Goal: Task Accomplishment & Management: Use online tool/utility

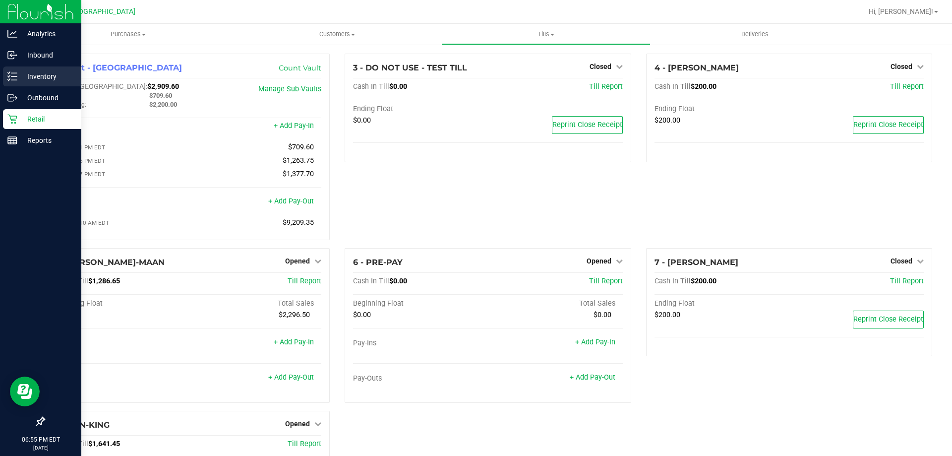
click at [44, 70] on p "Inventory" at bounding box center [47, 76] width 60 height 12
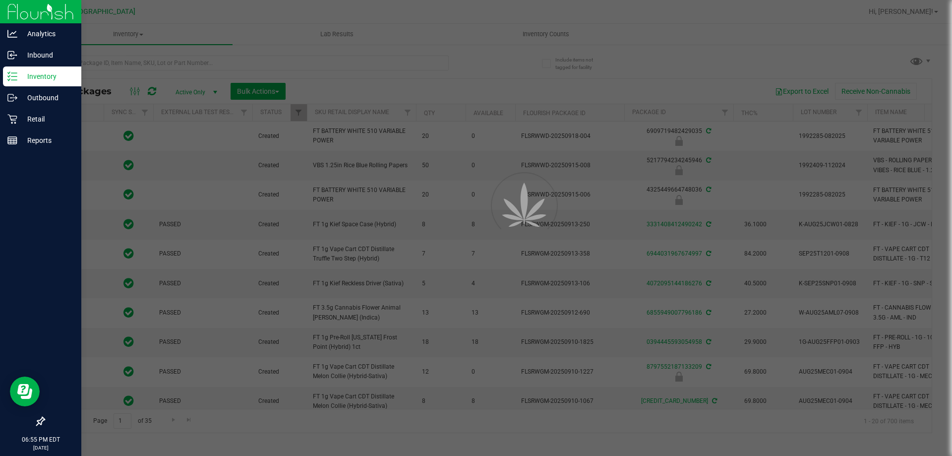
click at [70, 59] on div at bounding box center [476, 228] width 952 height 456
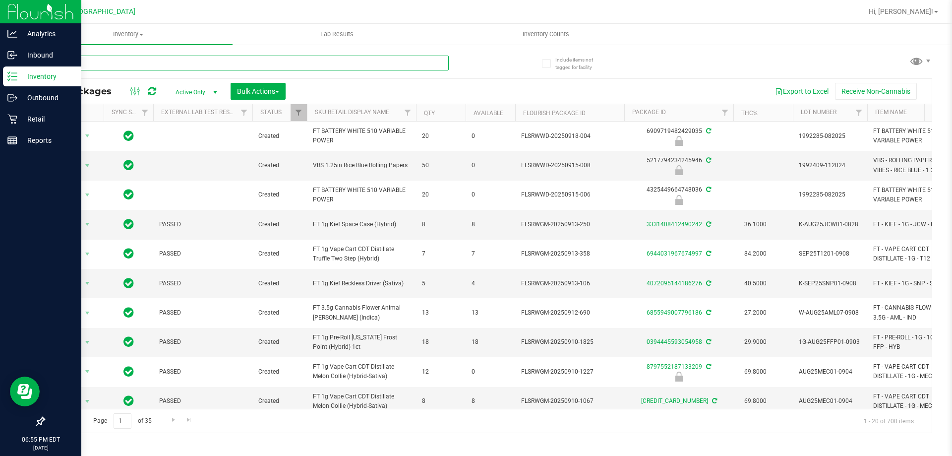
click at [70, 63] on input "text" at bounding box center [246, 63] width 405 height 15
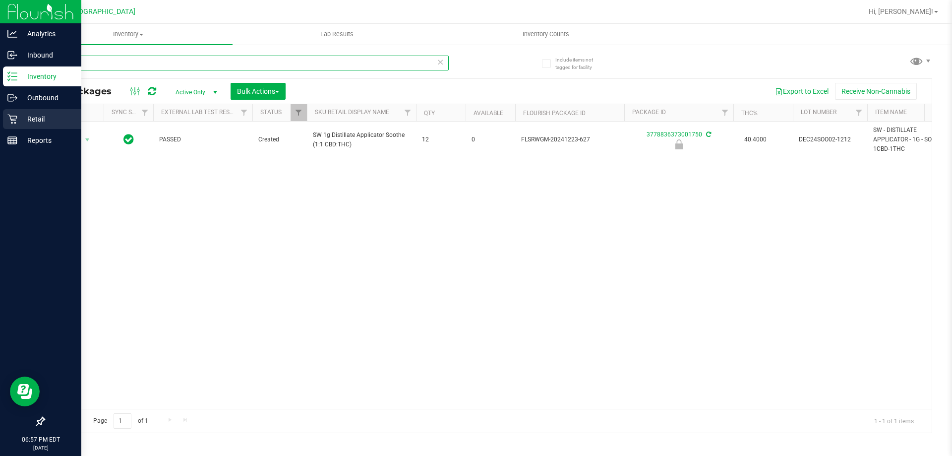
type input "-627"
click at [46, 121] on p "Retail" at bounding box center [47, 119] width 60 height 12
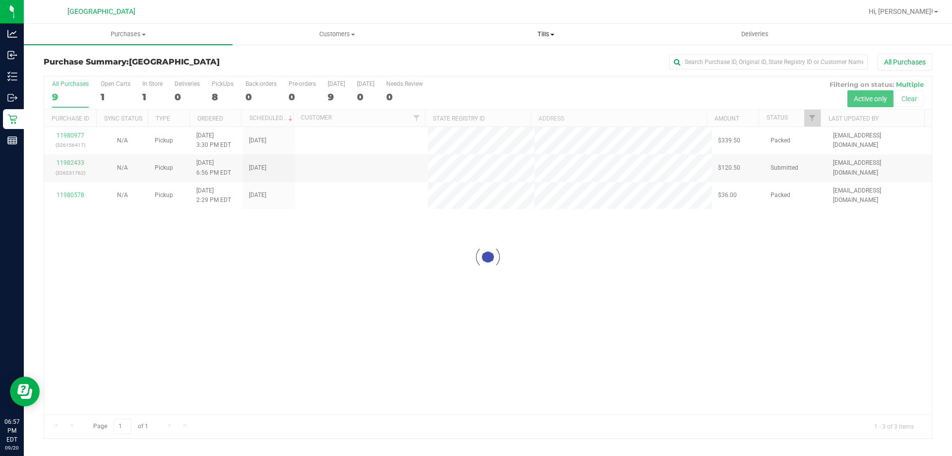
click at [550, 37] on span "Tills" at bounding box center [546, 34] width 208 height 9
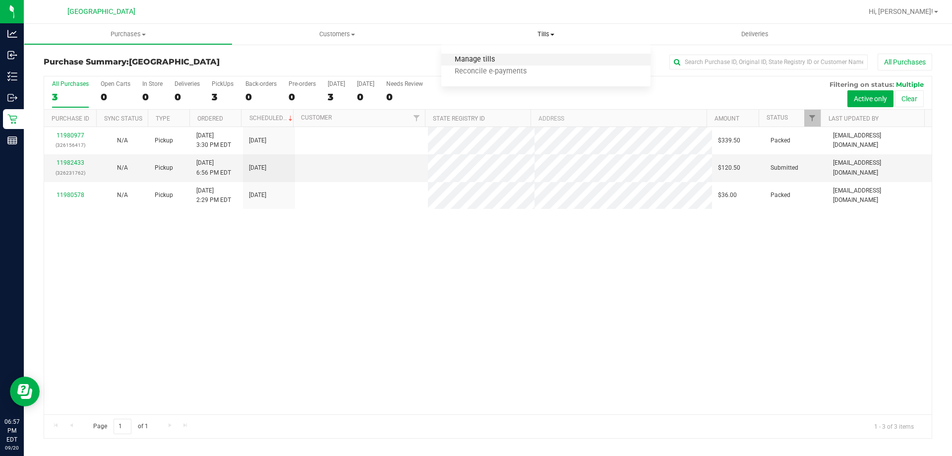
click at [504, 59] on span "Manage tills" at bounding box center [475, 60] width 67 height 8
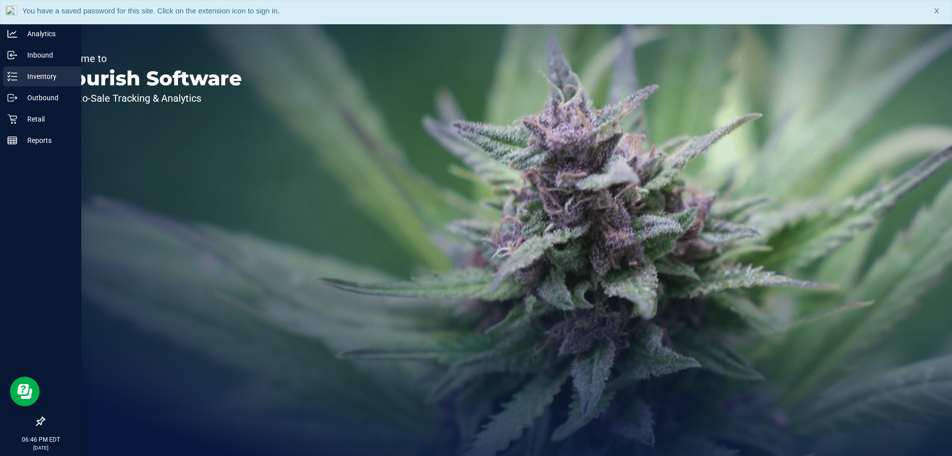
click at [38, 71] on p "Inventory" at bounding box center [47, 76] width 60 height 12
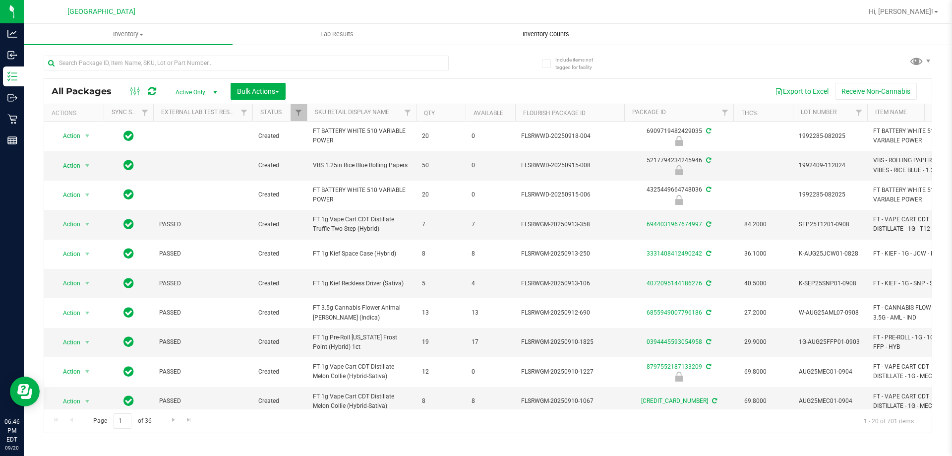
click at [535, 34] on span "Inventory Counts" at bounding box center [545, 34] width 73 height 9
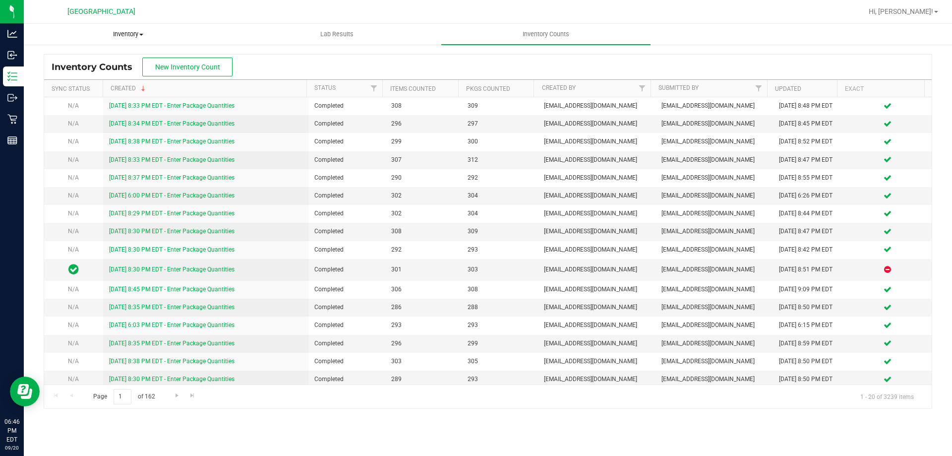
click at [117, 36] on span "Inventory" at bounding box center [128, 34] width 208 height 9
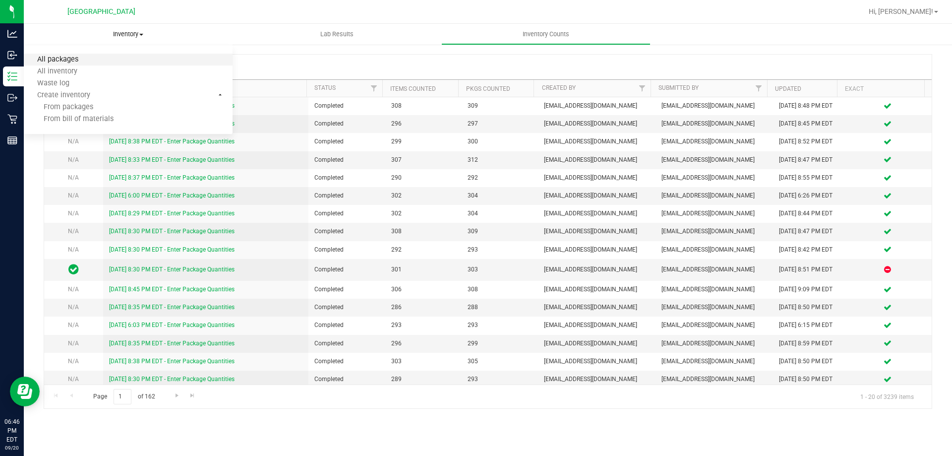
click at [40, 63] on span "All packages" at bounding box center [58, 60] width 68 height 8
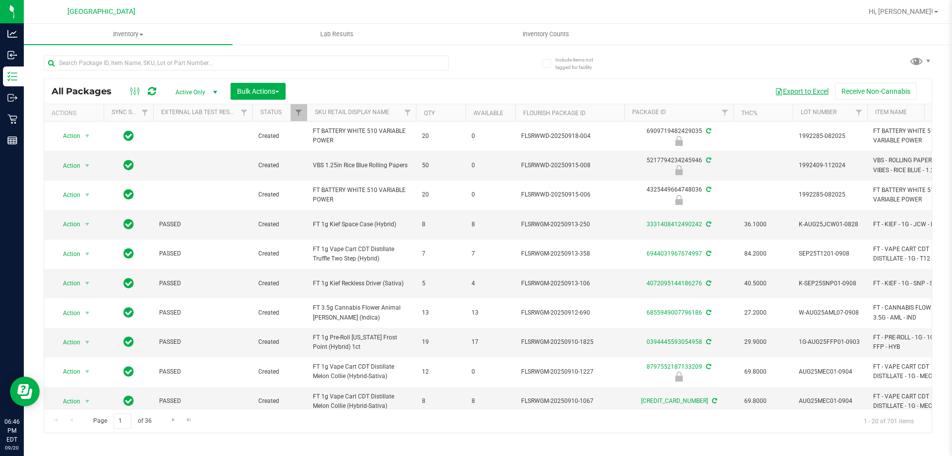
click at [802, 91] on button "Export to Excel" at bounding box center [802, 91] width 66 height 17
